Goal: Information Seeking & Learning: Learn about a topic

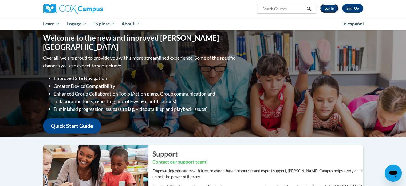
click at [334, 7] on link "Log In" at bounding box center [329, 8] width 18 height 9
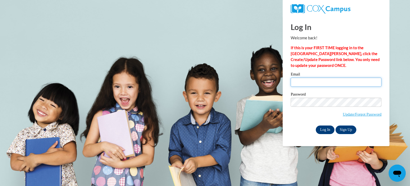
type input "shrutialwayshappy125@gmail.com"
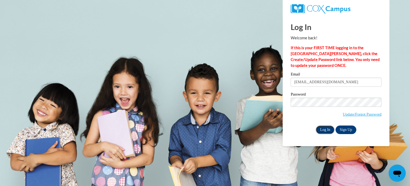
click at [326, 131] on input "Log In" at bounding box center [325, 129] width 19 height 9
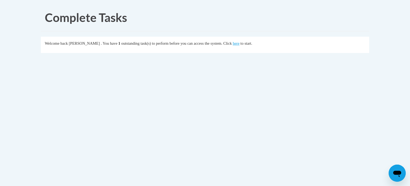
drag, startPoint x: 0, startPoint y: 0, endPoint x: 207, endPoint y: 96, distance: 227.9
click at [207, 96] on body "Complete Tasks Welcome back Shruti Jain . You have 1 outstanding task(s) to per…" at bounding box center [205, 93] width 410 height 186
click at [240, 45] on link "here" at bounding box center [236, 43] width 7 height 4
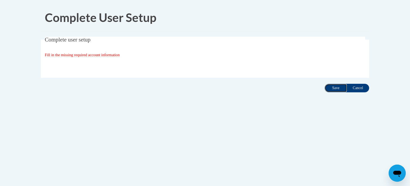
click at [330, 86] on input "Save" at bounding box center [336, 88] width 22 height 9
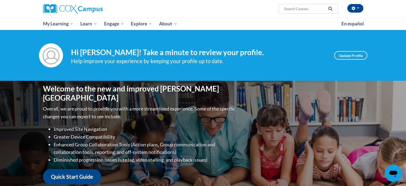
scroll to position [162, 0]
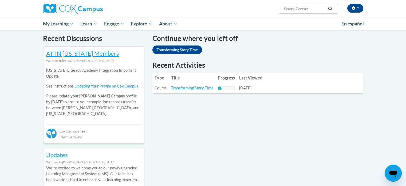
click at [207, 92] on td "Title: Transforming Story Time" at bounding box center [192, 88] width 47 height 10
click at [200, 87] on link "Transforming Story Time" at bounding box center [192, 87] width 42 height 5
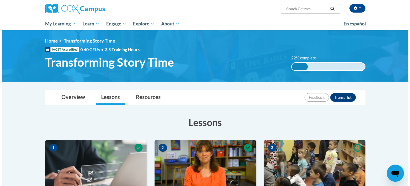
scroll to position [162, 0]
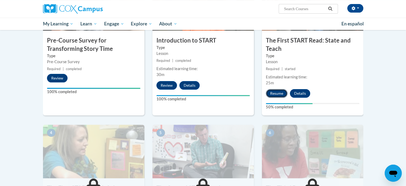
click at [272, 92] on button "Resume" at bounding box center [277, 93] width 22 height 9
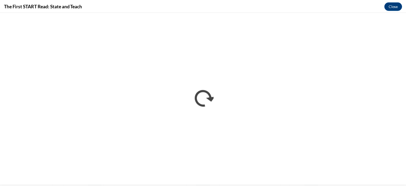
scroll to position [0, 0]
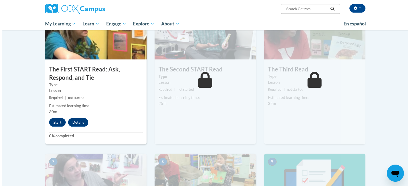
scroll to position [283, 0]
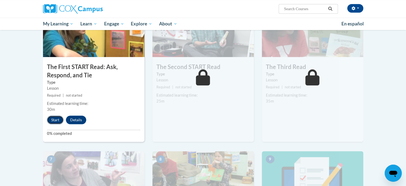
click at [55, 119] on button "Start" at bounding box center [55, 119] width 17 height 9
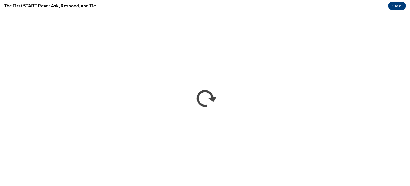
scroll to position [0, 0]
